Goal: Information Seeking & Learning: Learn about a topic

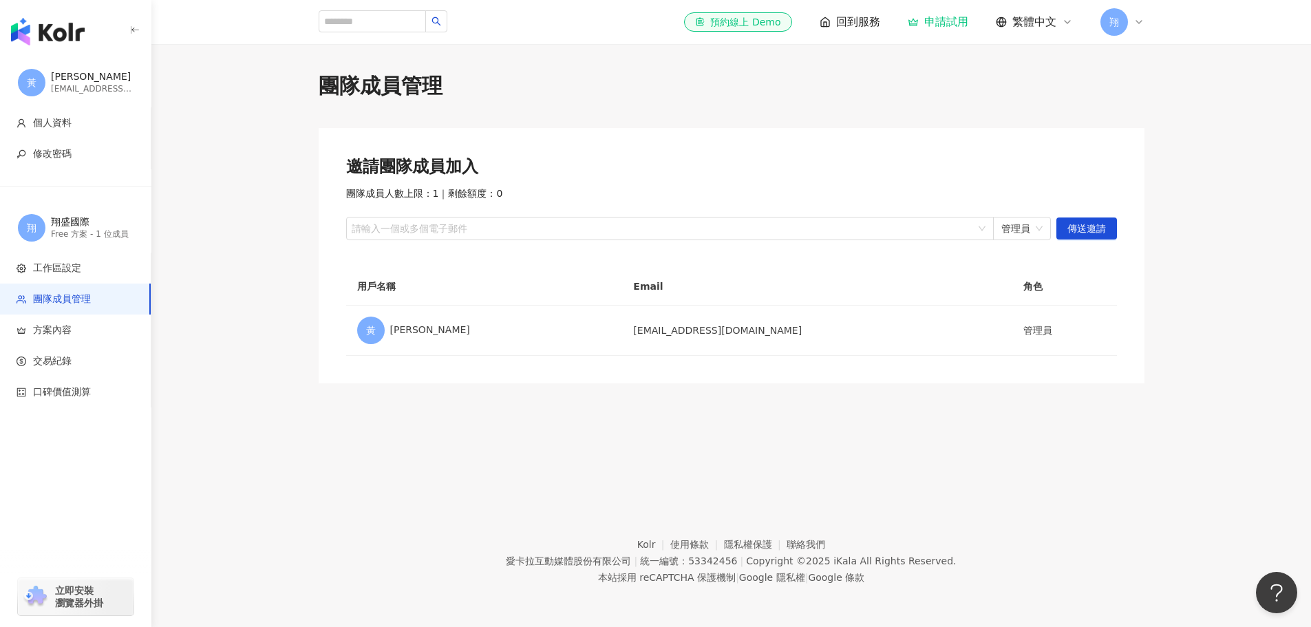
click at [999, 95] on div "團隊成員管理" at bounding box center [732, 86] width 826 height 29
click at [49, 30] on img "button" at bounding box center [48, 32] width 74 height 28
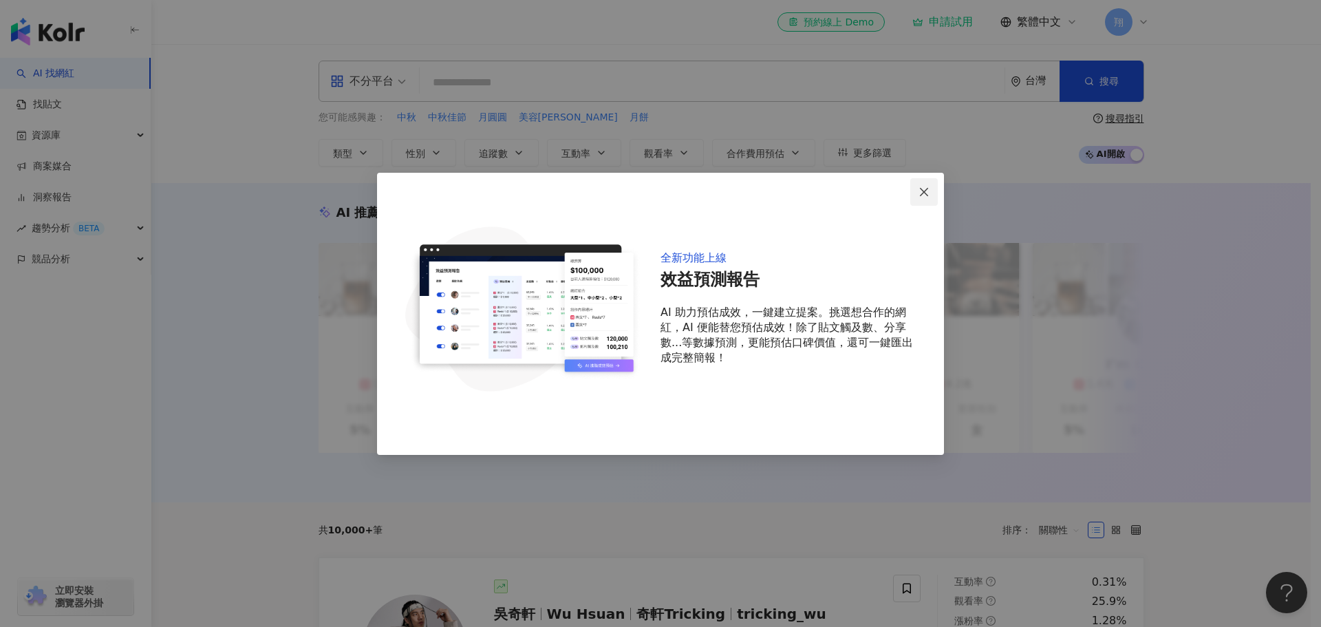
click at [919, 195] on icon "close" at bounding box center [923, 191] width 11 height 11
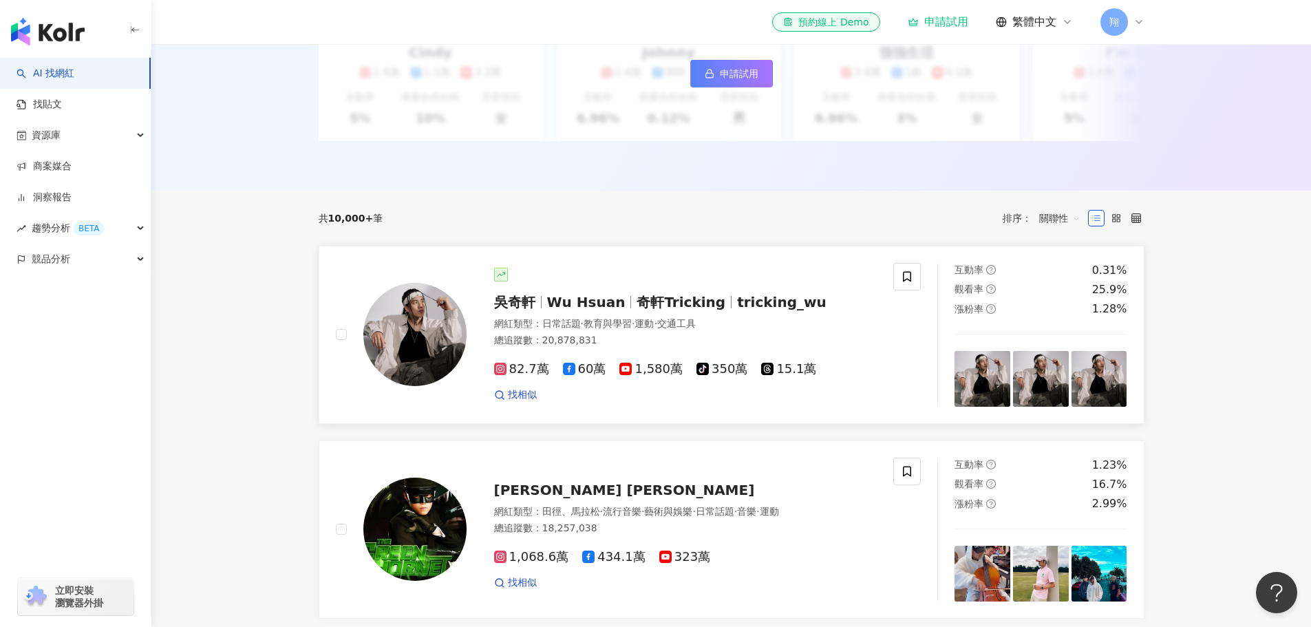
scroll to position [344, 0]
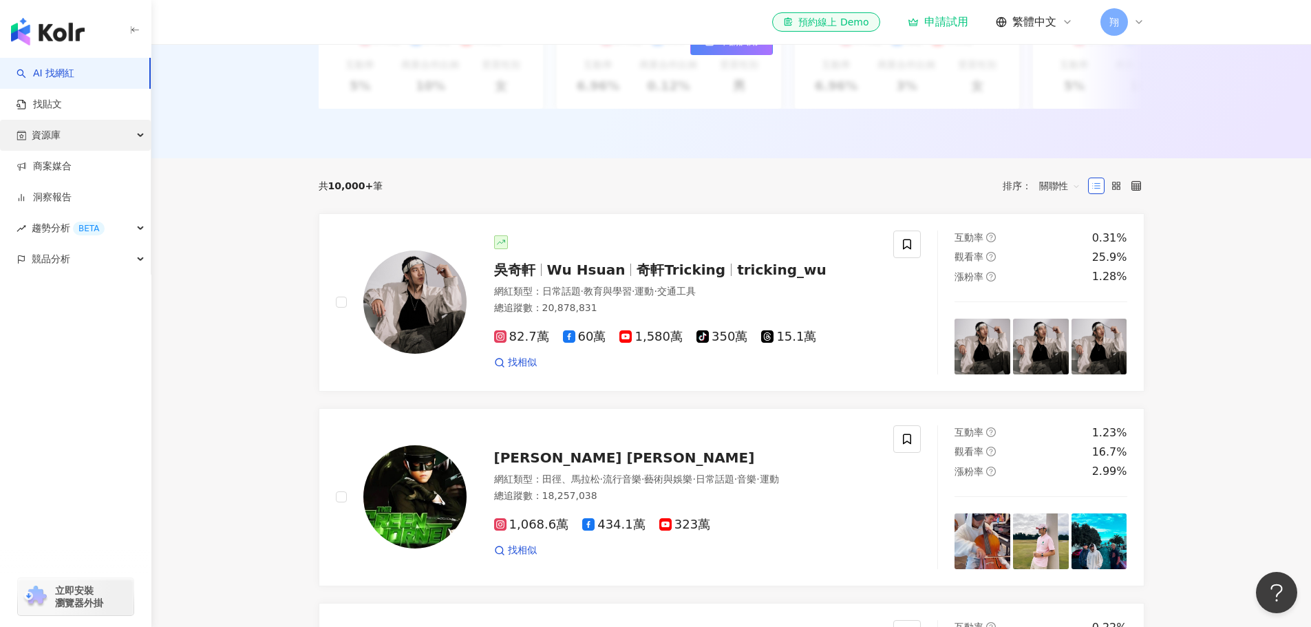
click at [72, 133] on div "資源庫" at bounding box center [75, 135] width 151 height 31
click at [74, 67] on link "AI 找網紅" at bounding box center [46, 74] width 58 height 14
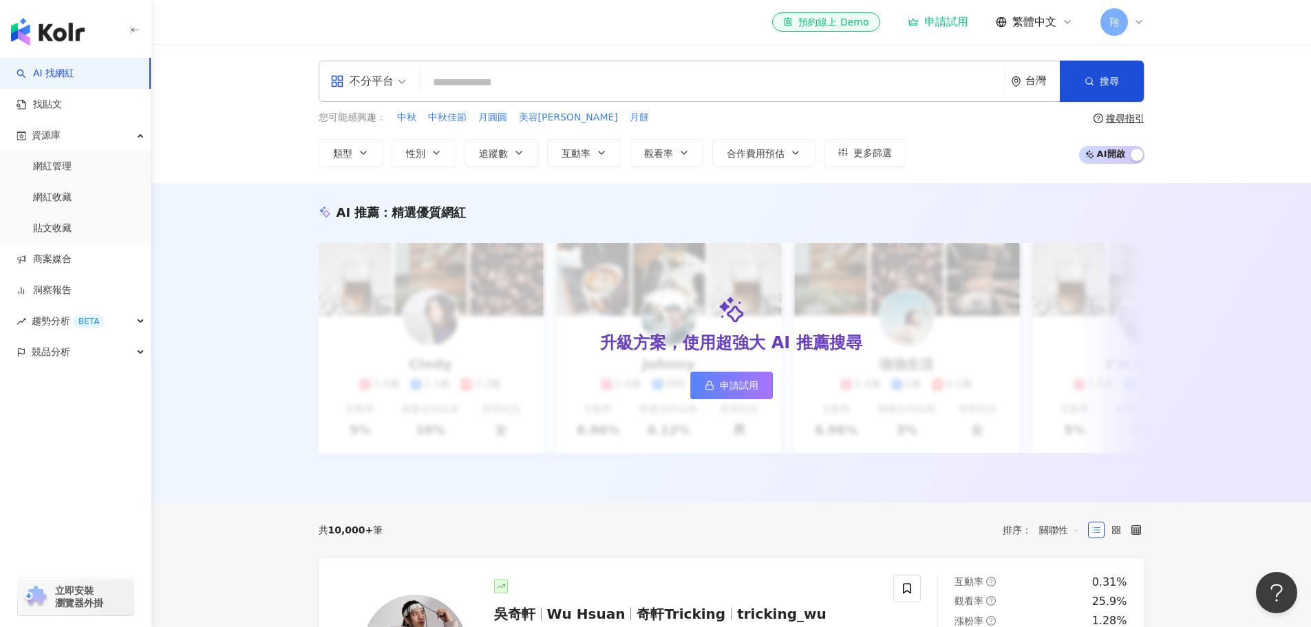
click at [488, 84] on input "search" at bounding box center [712, 82] width 574 height 26
click at [389, 84] on div "不分平台" at bounding box center [361, 81] width 63 height 22
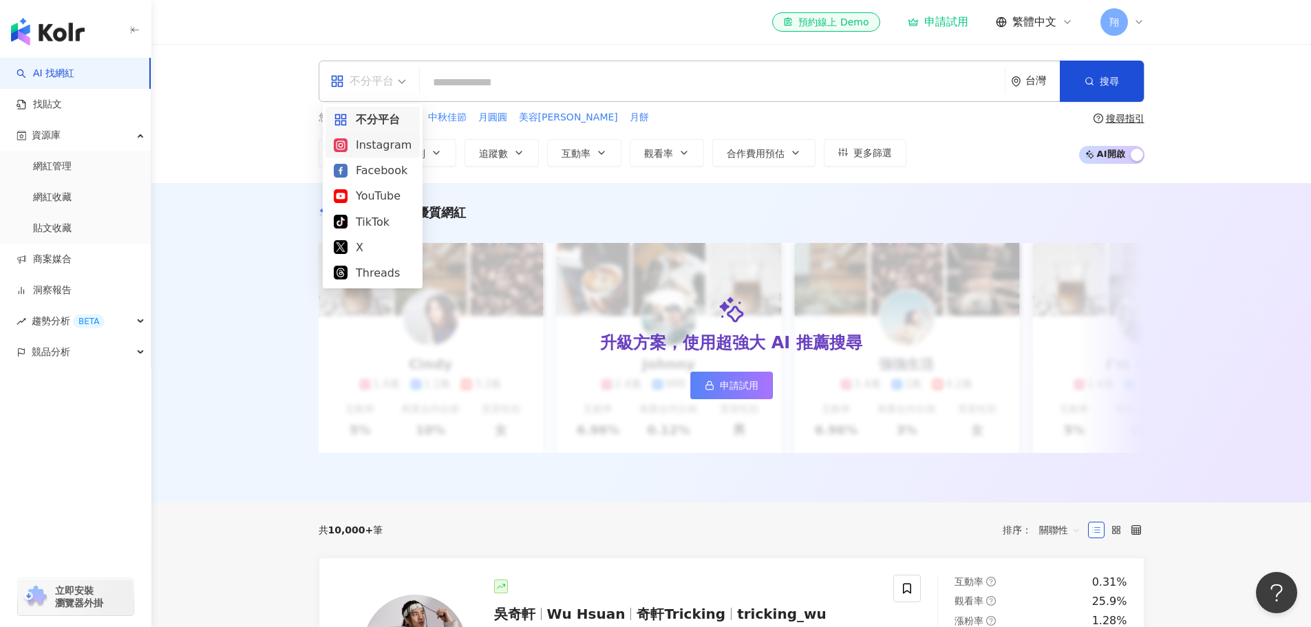
click at [379, 149] on div "Instagram" at bounding box center [373, 144] width 78 height 17
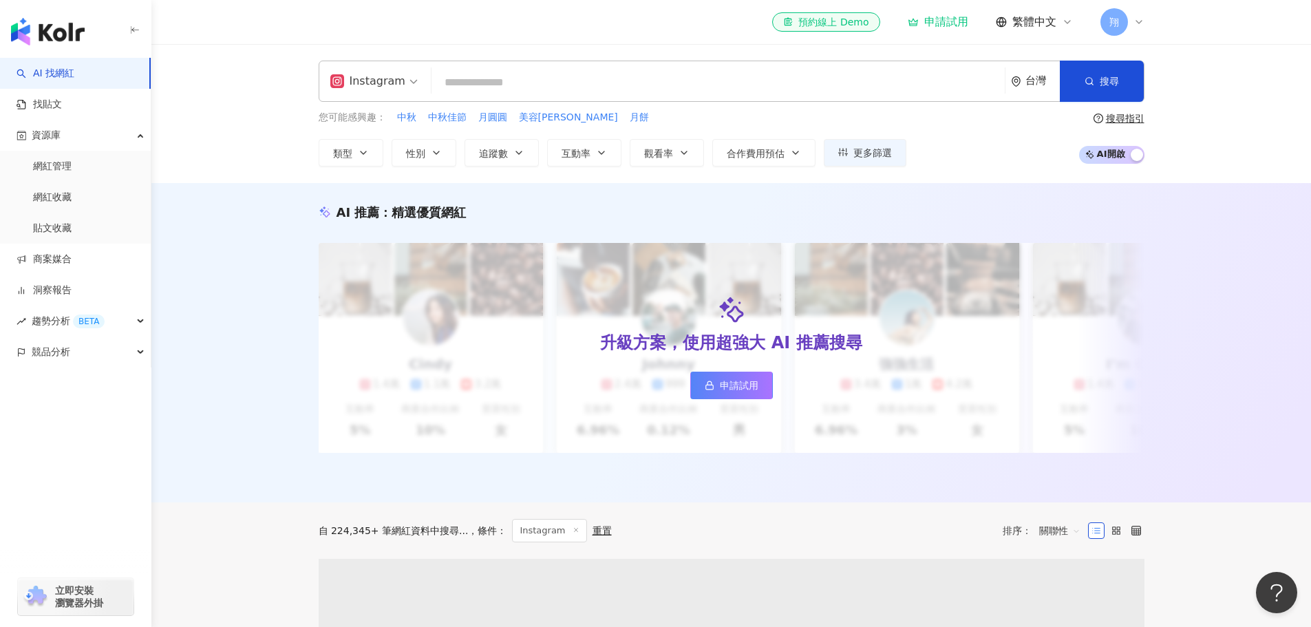
click at [486, 73] on input "search" at bounding box center [718, 82] width 562 height 26
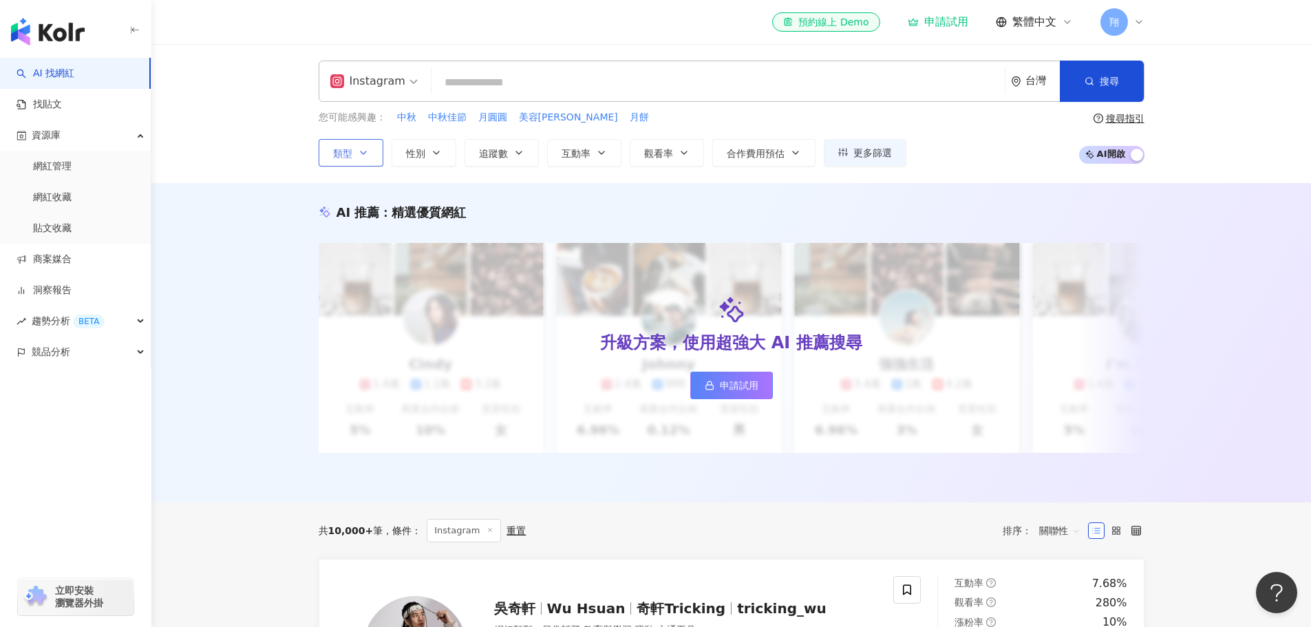
click at [364, 142] on button "類型" at bounding box center [351, 153] width 65 height 28
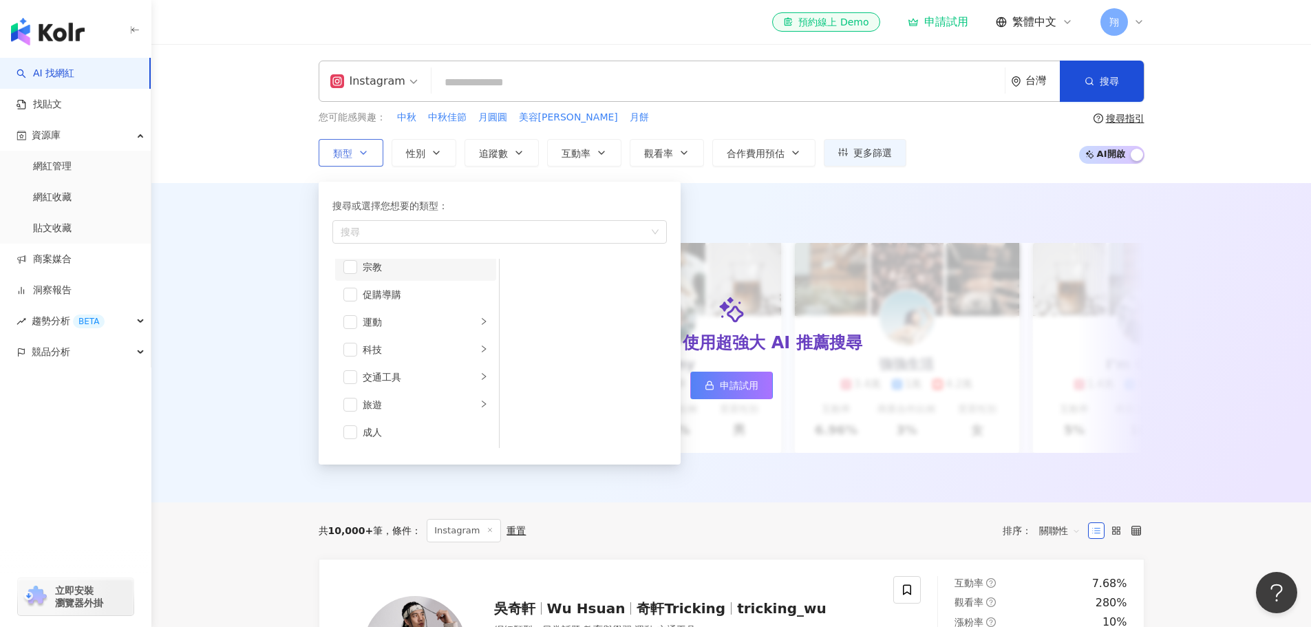
scroll to position [477, 0]
click at [446, 436] on div "成人" at bounding box center [425, 431] width 125 height 15
click at [446, 431] on div "成人" at bounding box center [425, 431] width 125 height 15
click at [480, 414] on icon "right" at bounding box center [484, 412] width 8 height 8
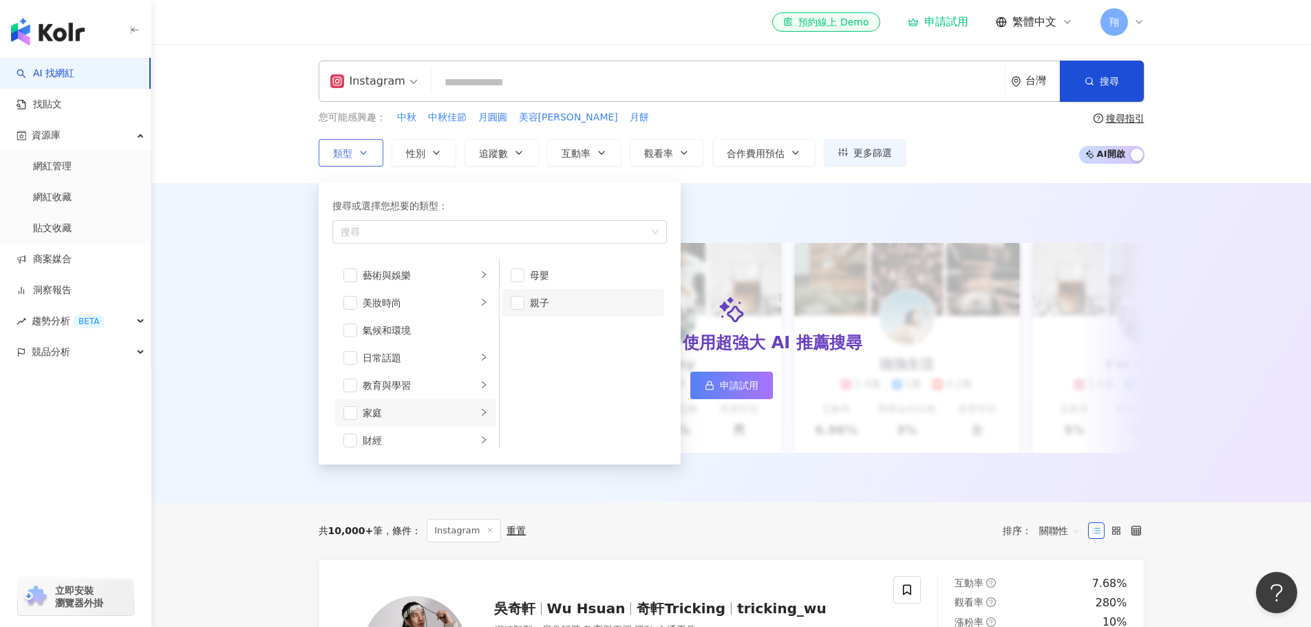
click at [526, 299] on li "親子" at bounding box center [583, 303] width 162 height 28
click at [523, 275] on span "button" at bounding box center [517, 275] width 14 height 14
click at [421, 148] on span "性別" at bounding box center [415, 153] width 19 height 11
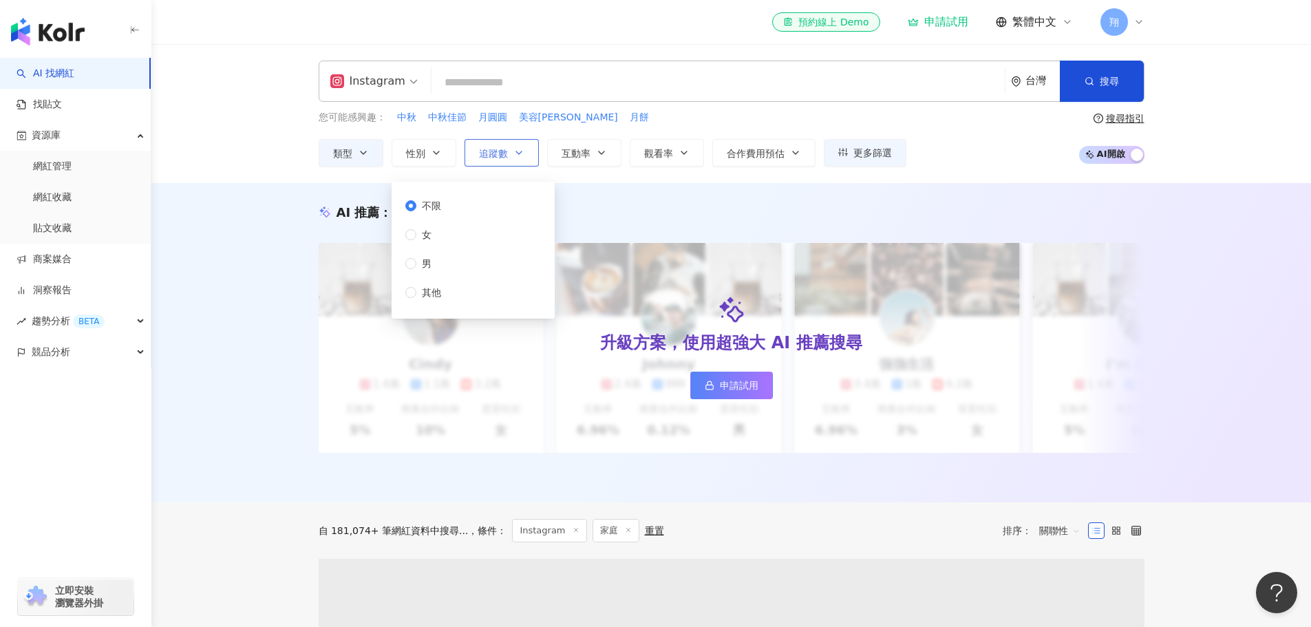
click at [488, 155] on span "追蹤數" at bounding box center [493, 153] width 29 height 11
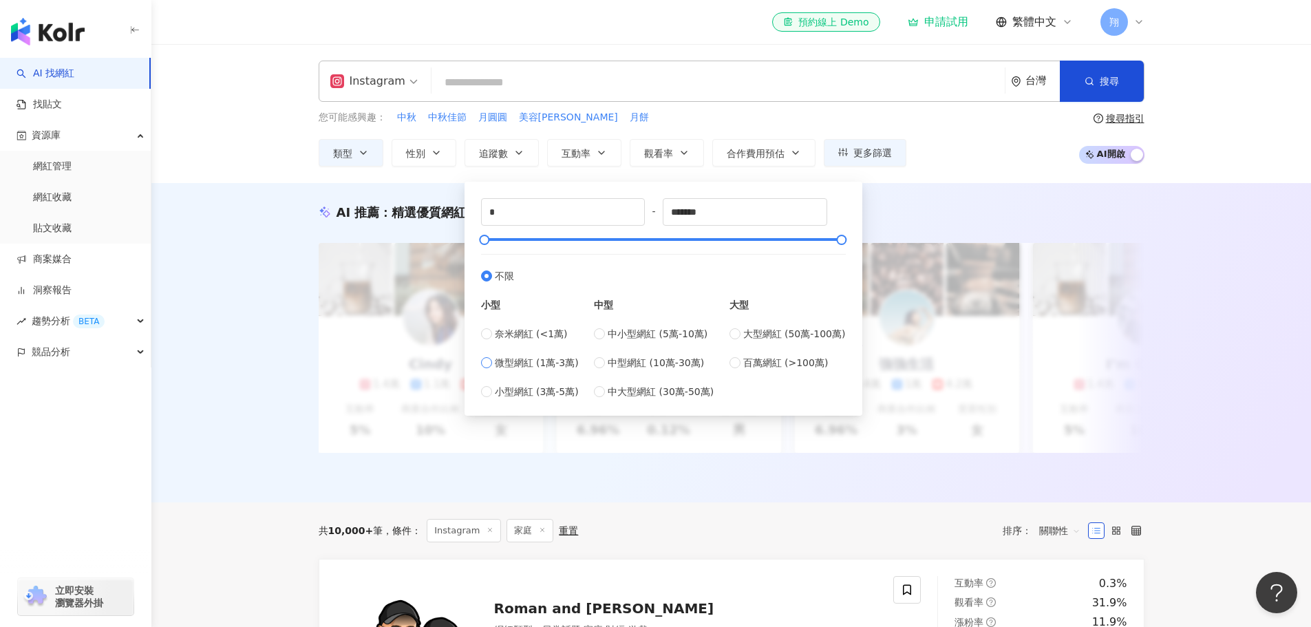
click at [557, 363] on span "微型網紅 (1萬-3萬)" at bounding box center [537, 362] width 84 height 15
type input "*****"
click at [538, 387] on span "小型網紅 (3萬-5萬)" at bounding box center [537, 391] width 84 height 15
type input "*****"
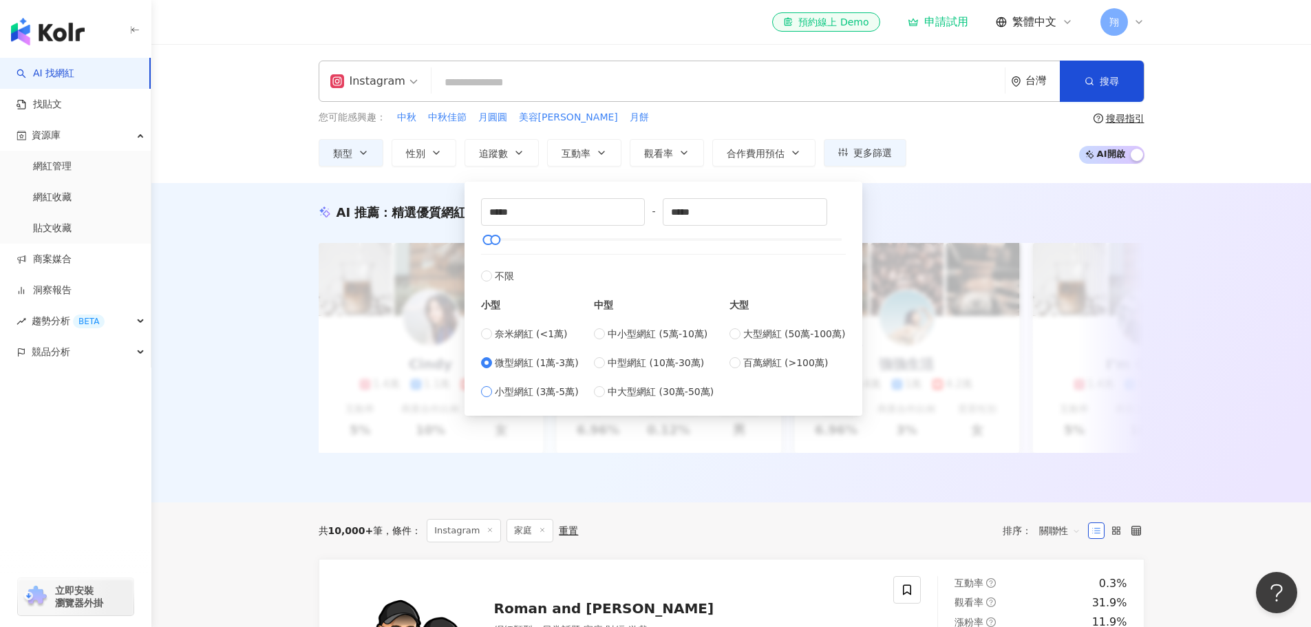
type input "*****"
click at [732, 152] on span "合作費用預估" at bounding box center [756, 153] width 58 height 11
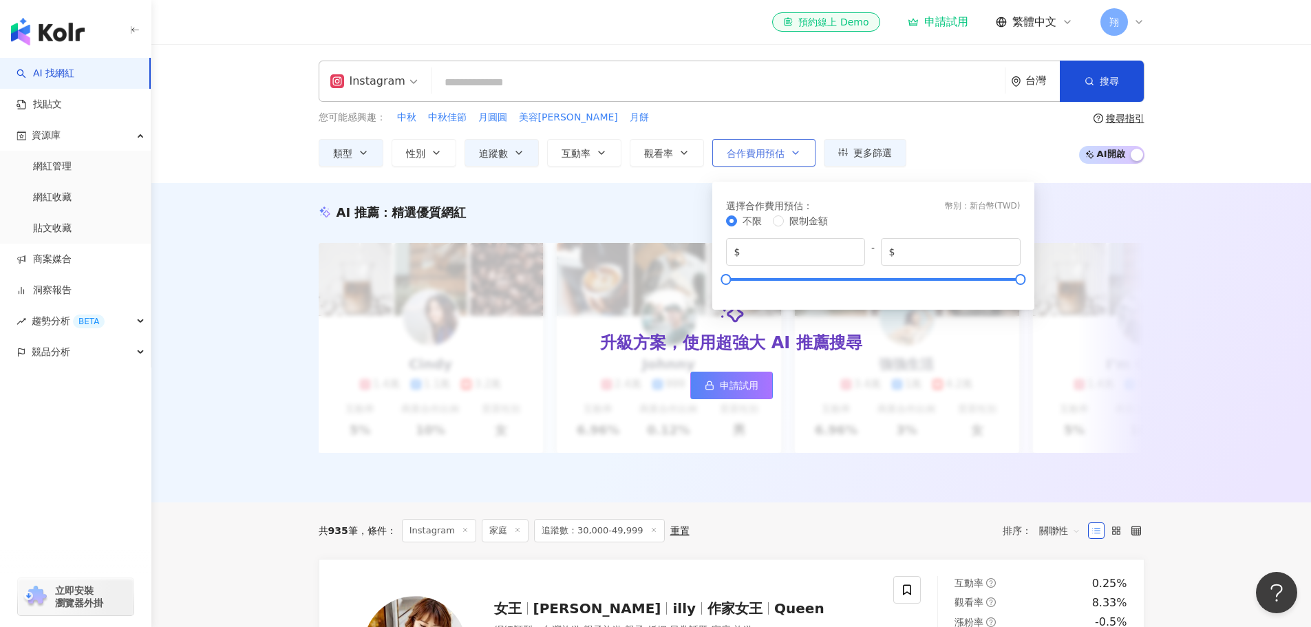
click at [732, 152] on span "合作費用預估" at bounding box center [756, 153] width 58 height 11
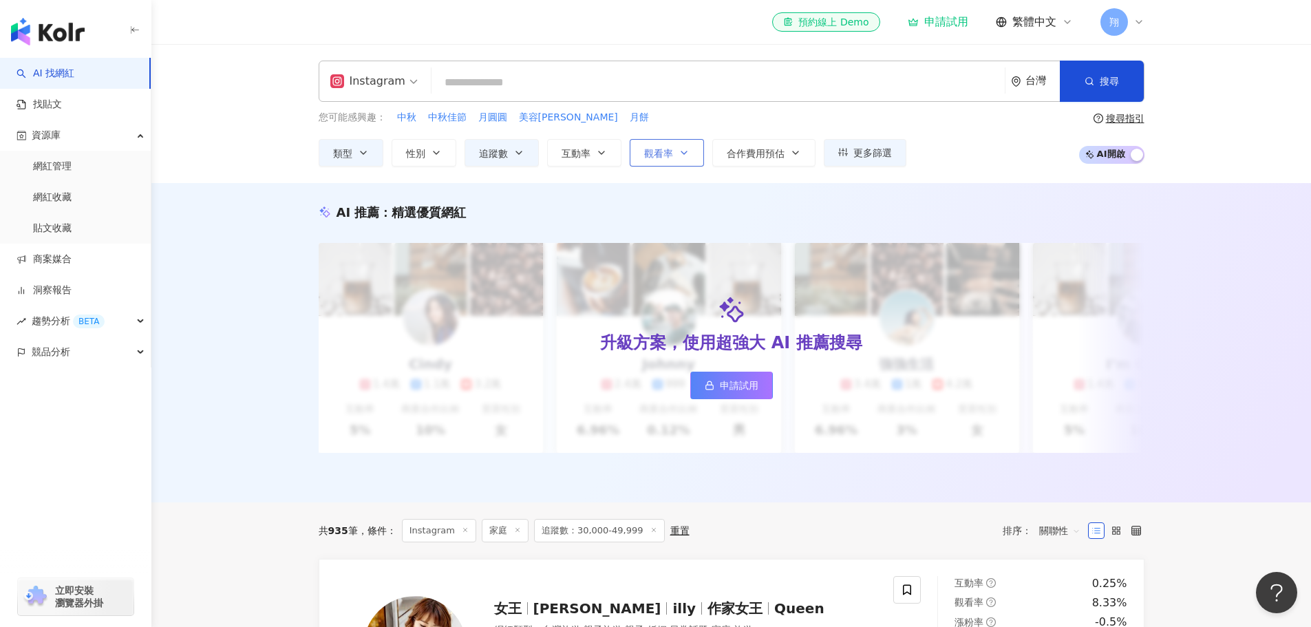
click at [672, 151] on span "觀看率" at bounding box center [658, 153] width 29 height 11
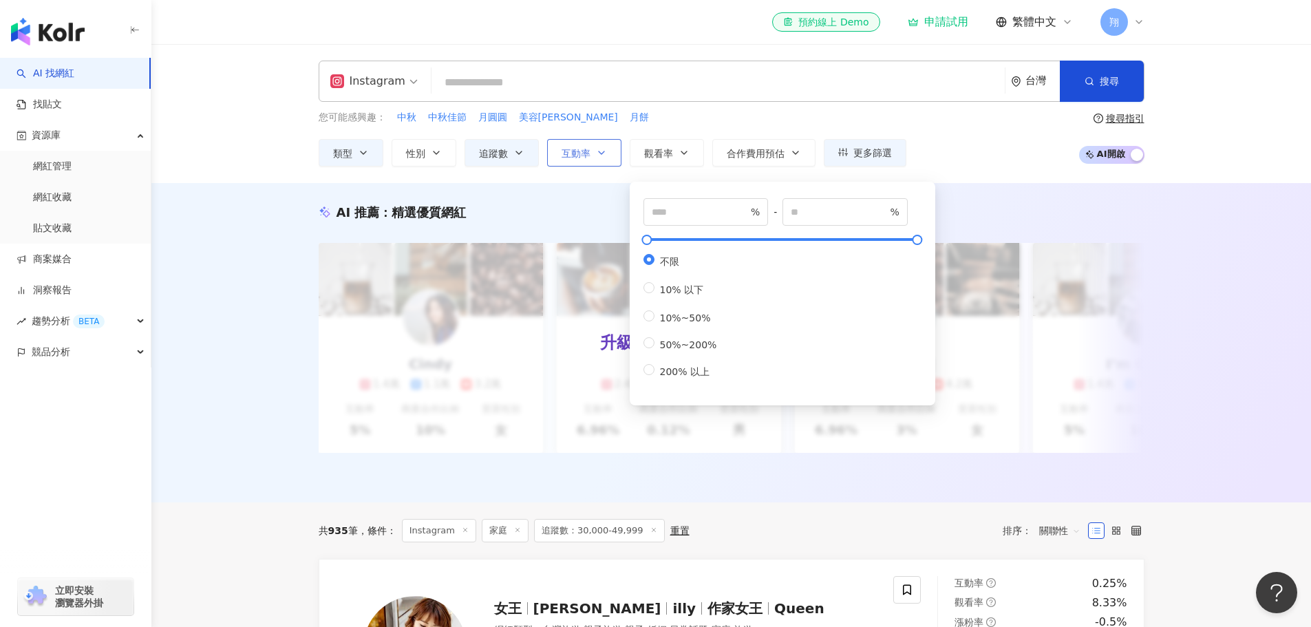
click at [591, 153] on button "互動率" at bounding box center [584, 153] width 74 height 28
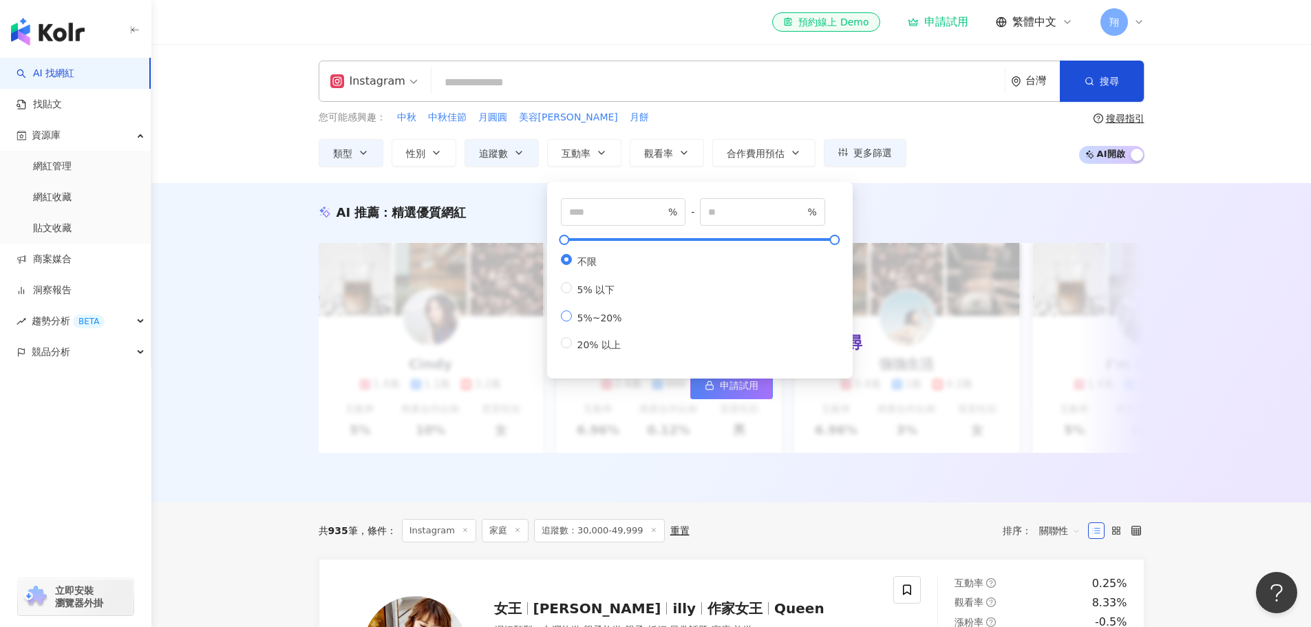
click at [616, 323] on span "5%~20%" at bounding box center [600, 317] width 56 height 11
type input "*"
type input "**"
click at [653, 154] on span "觀看率" at bounding box center [658, 153] width 29 height 11
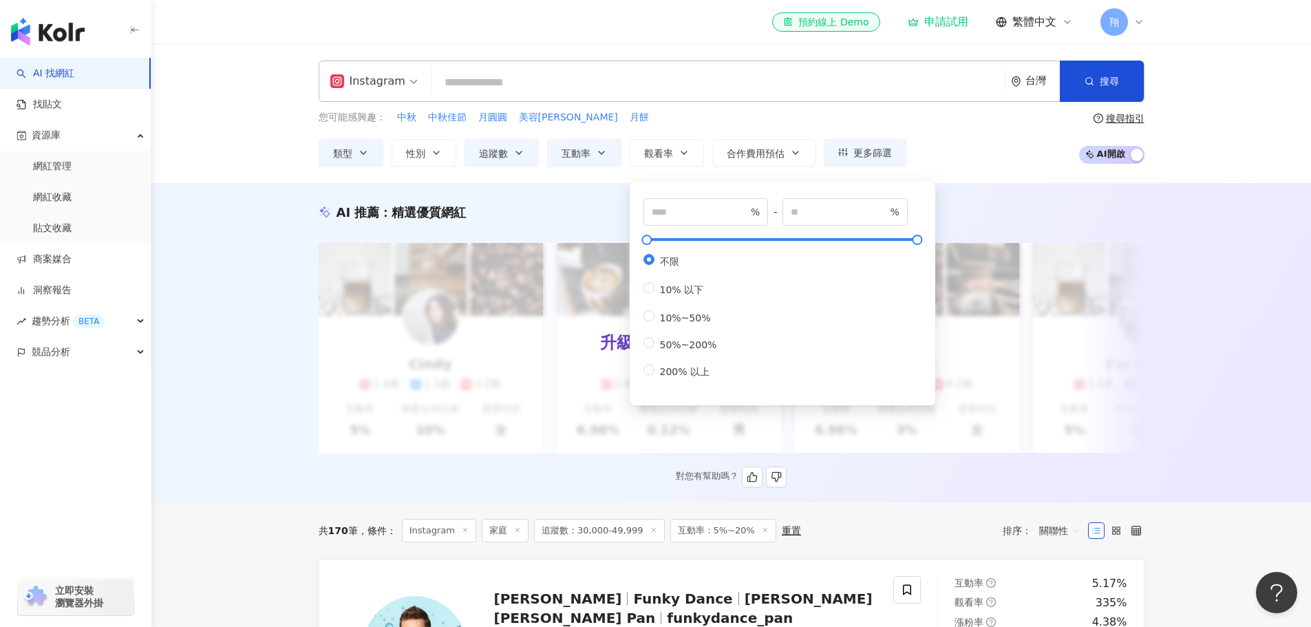
click at [301, 265] on div "AI 推薦 ： 精選優質網紅 升級方案，使用超強大 AI 推薦搜尋 申請試用 Cindy 1.4萬 1.1萬 3.2萬 互動率 5% 商業合作比例 10% 受…" at bounding box center [731, 345] width 881 height 283
